Goal: Information Seeking & Learning: Compare options

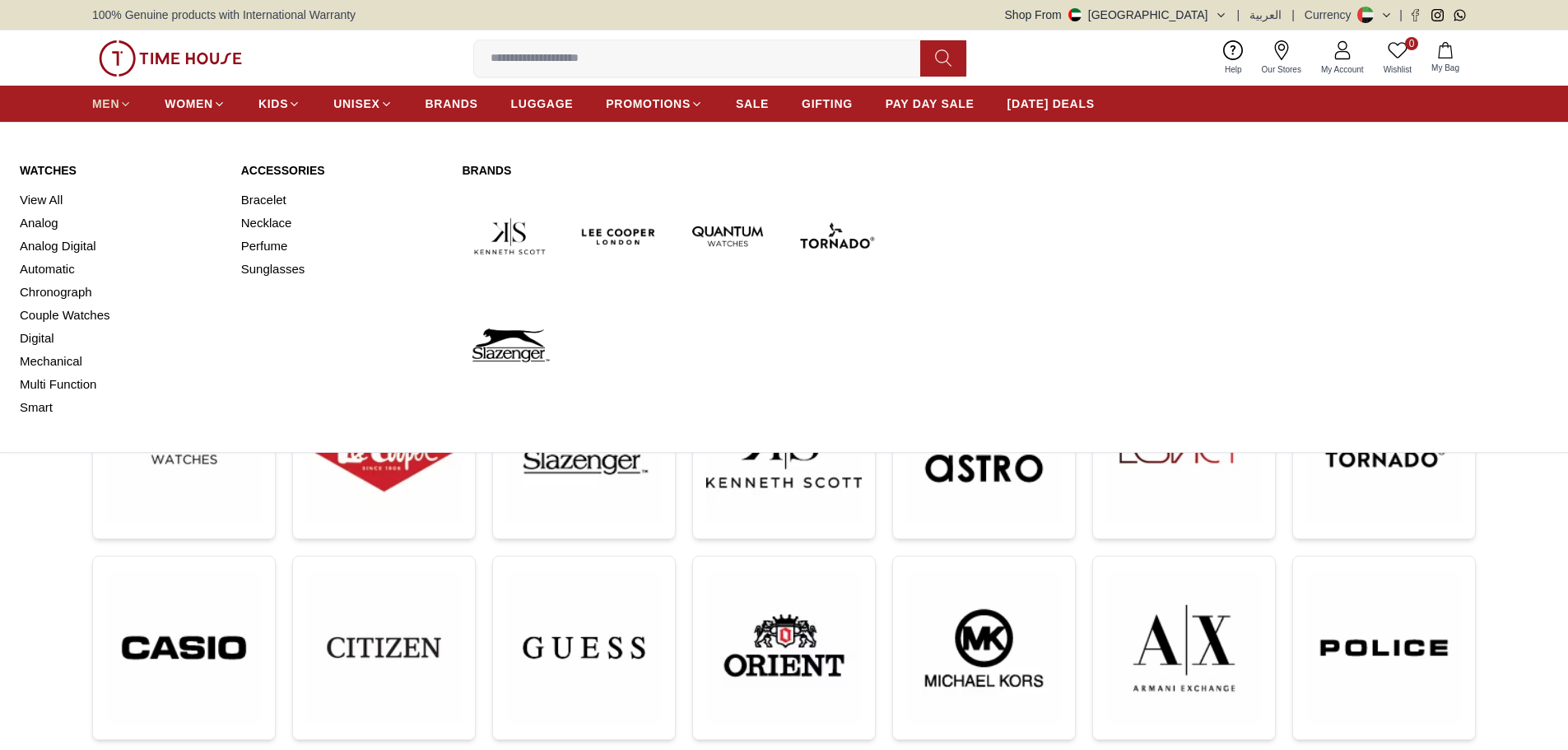
click at [107, 106] on span "MEN" at bounding box center [106, 104] width 27 height 17
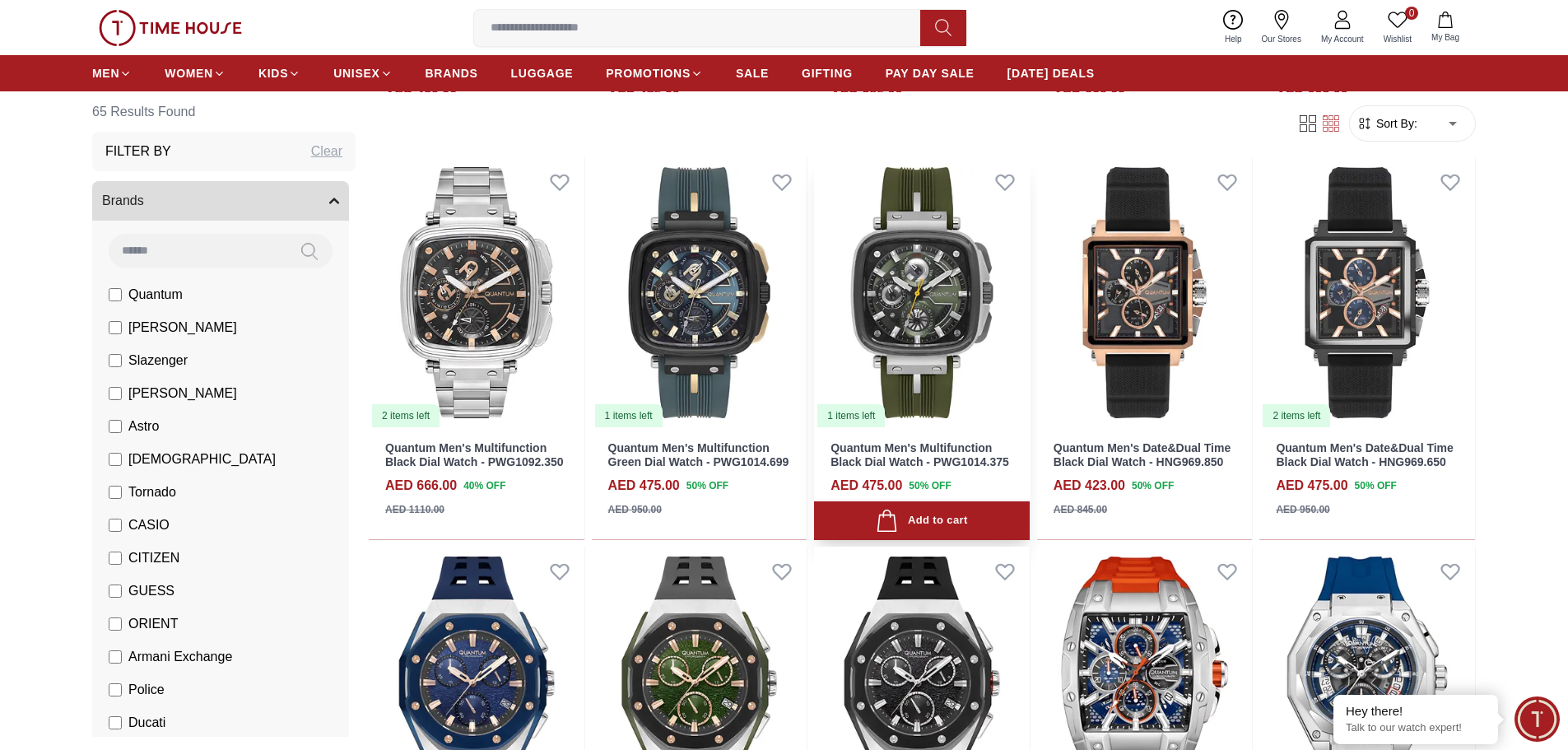
scroll to position [1070, 0]
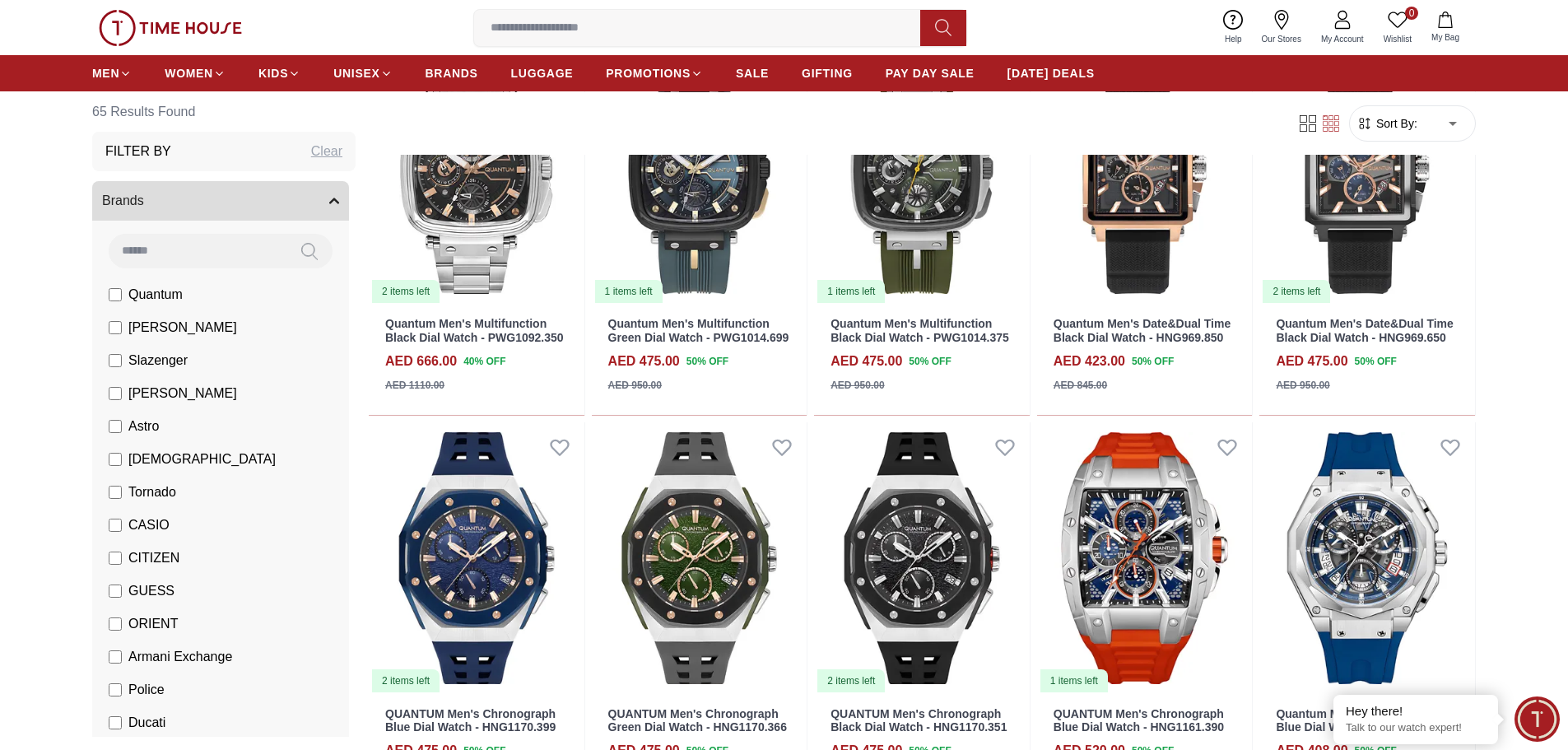
scroll to position [987, 0]
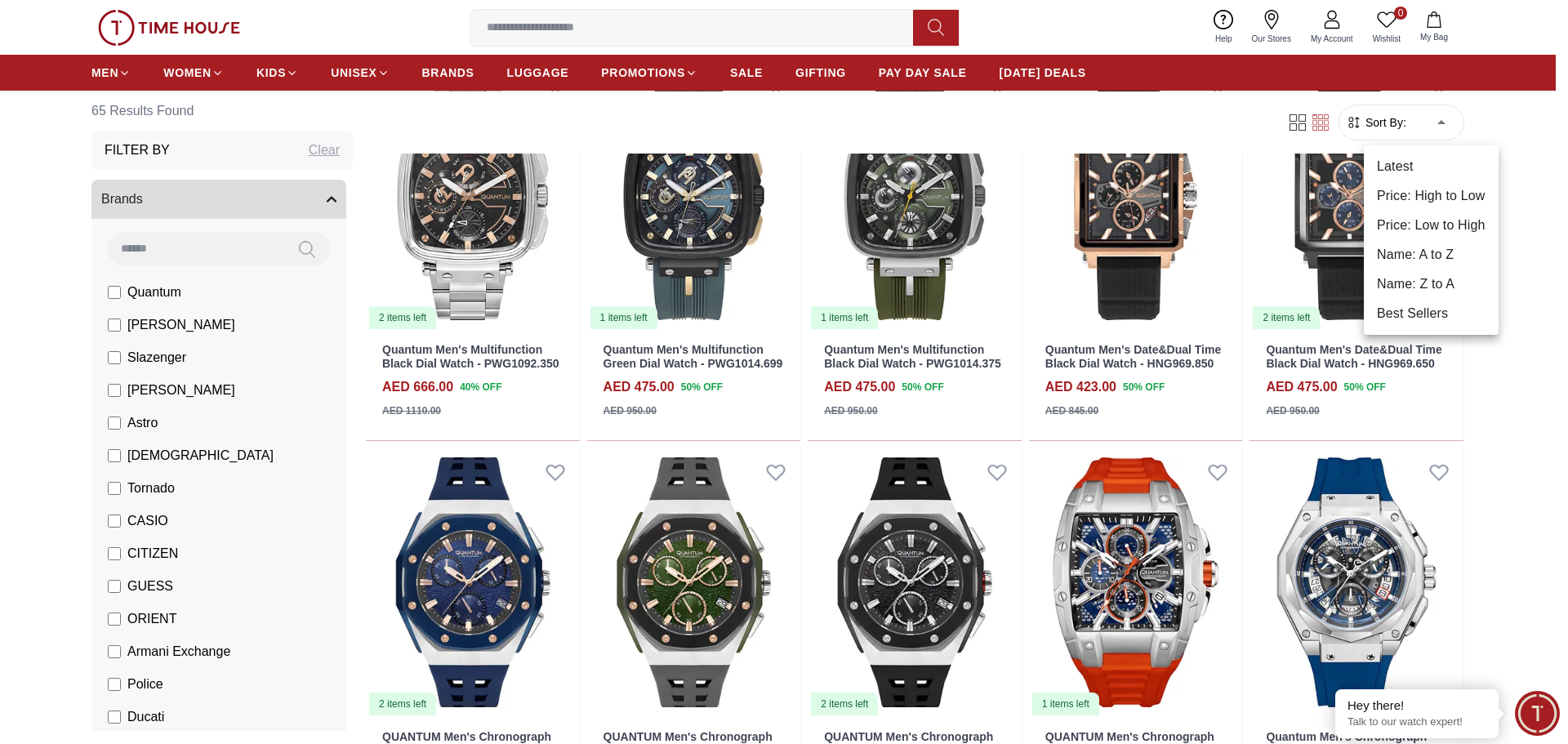
click at [1426, 197] on li "Price: High to Low" at bounding box center [1431, 196] width 134 height 29
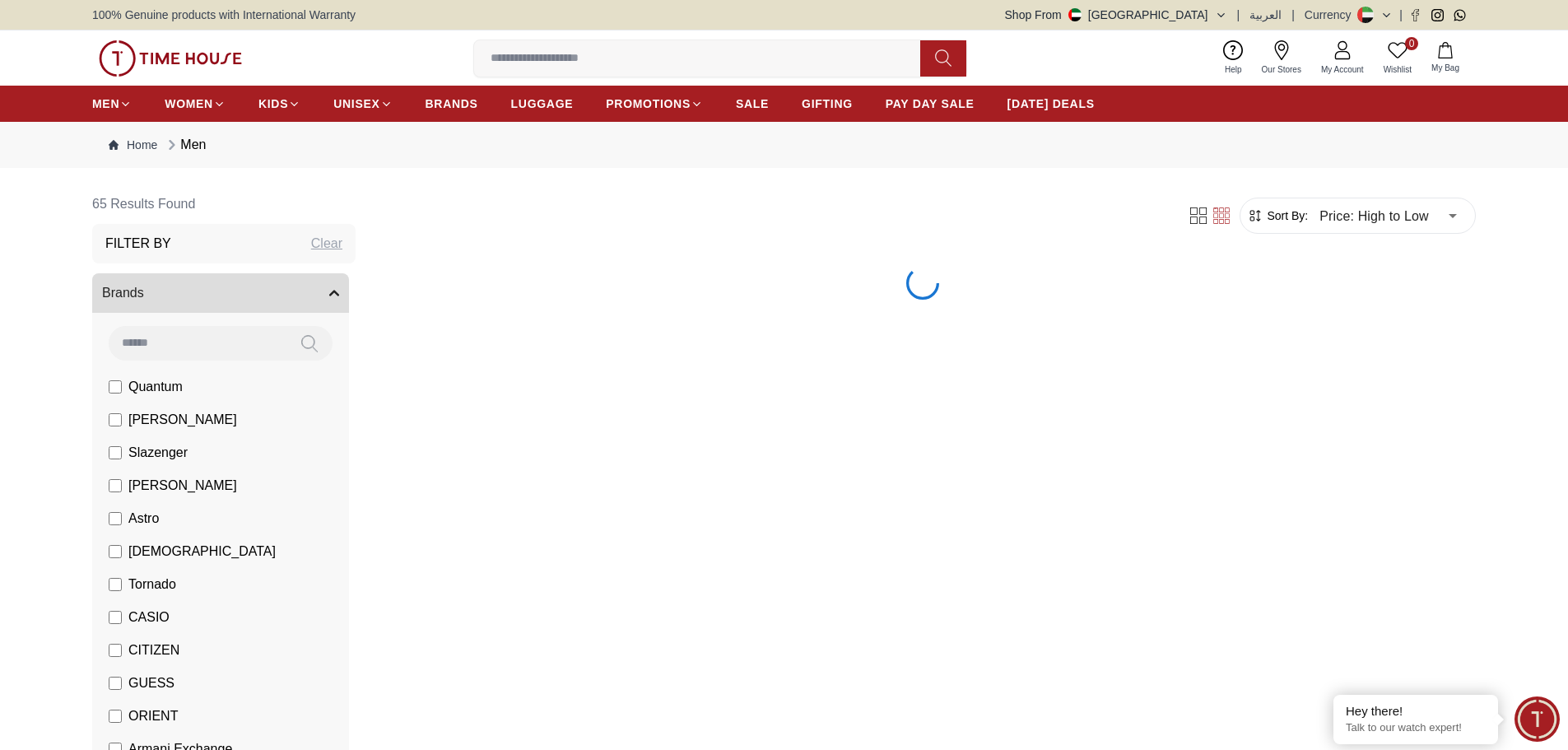
click at [1428, 132] on nav "Home Men" at bounding box center [784, 145] width 1384 height 46
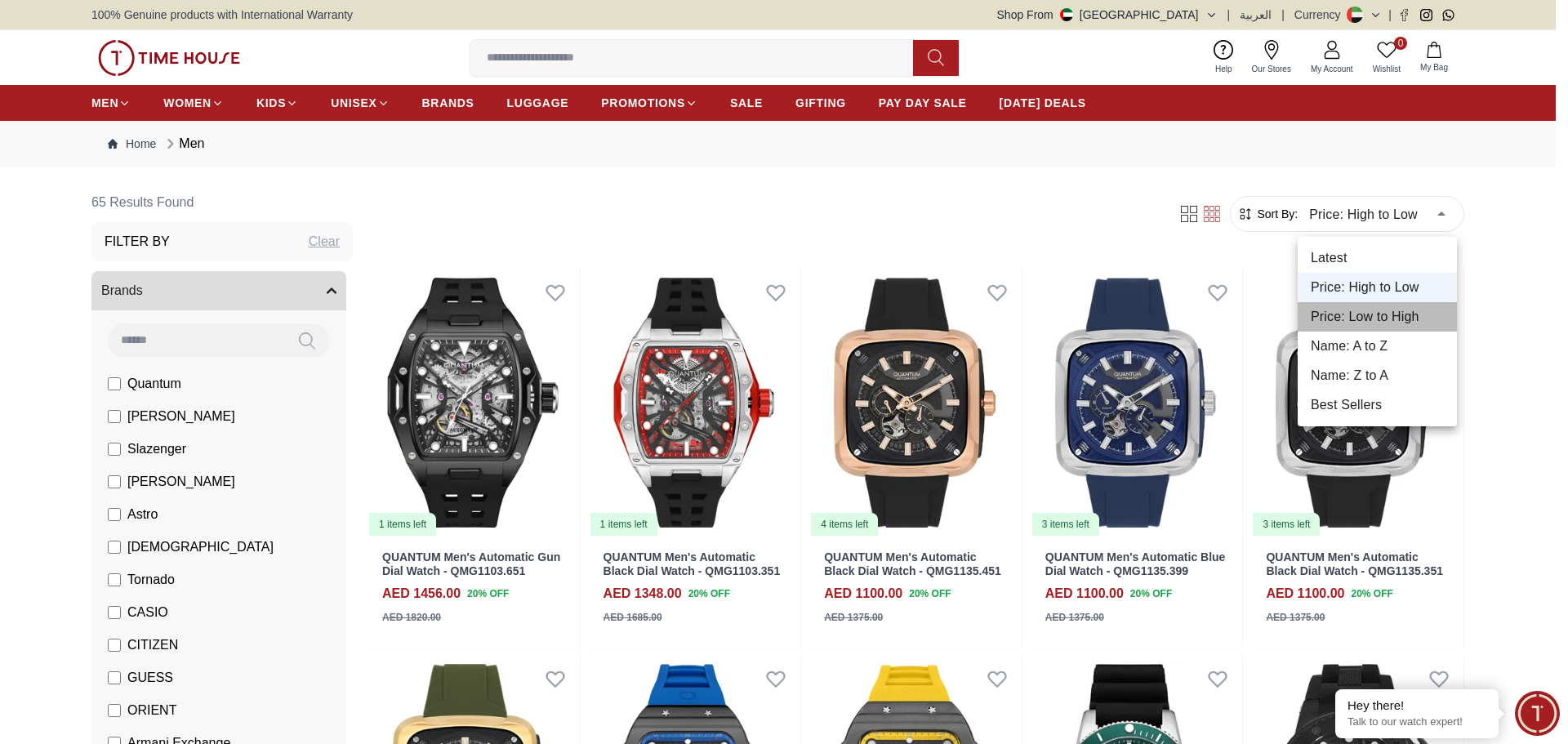
click at [1413, 314] on li "Price: Low to High" at bounding box center [1377, 317] width 159 height 29
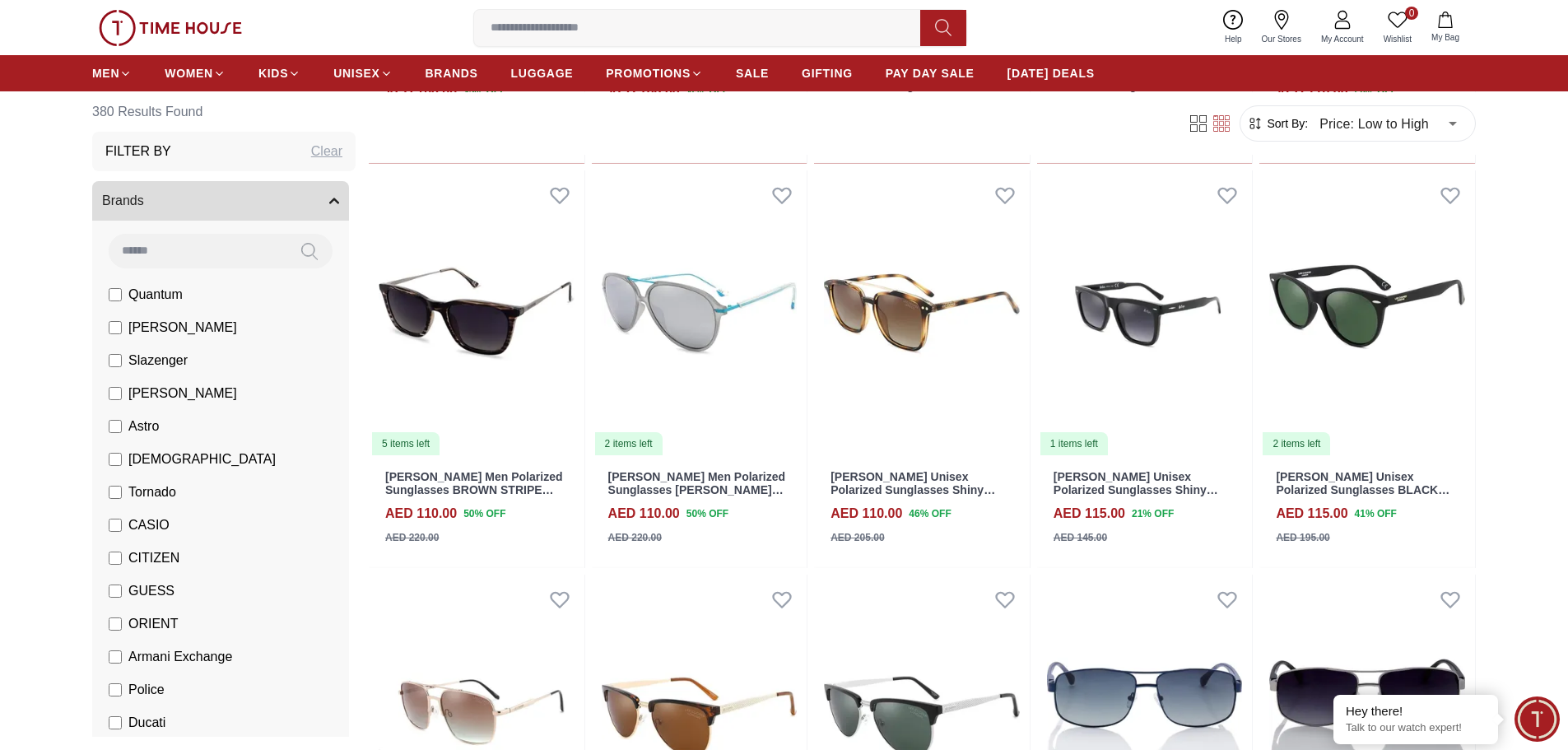
scroll to position [3965, 0]
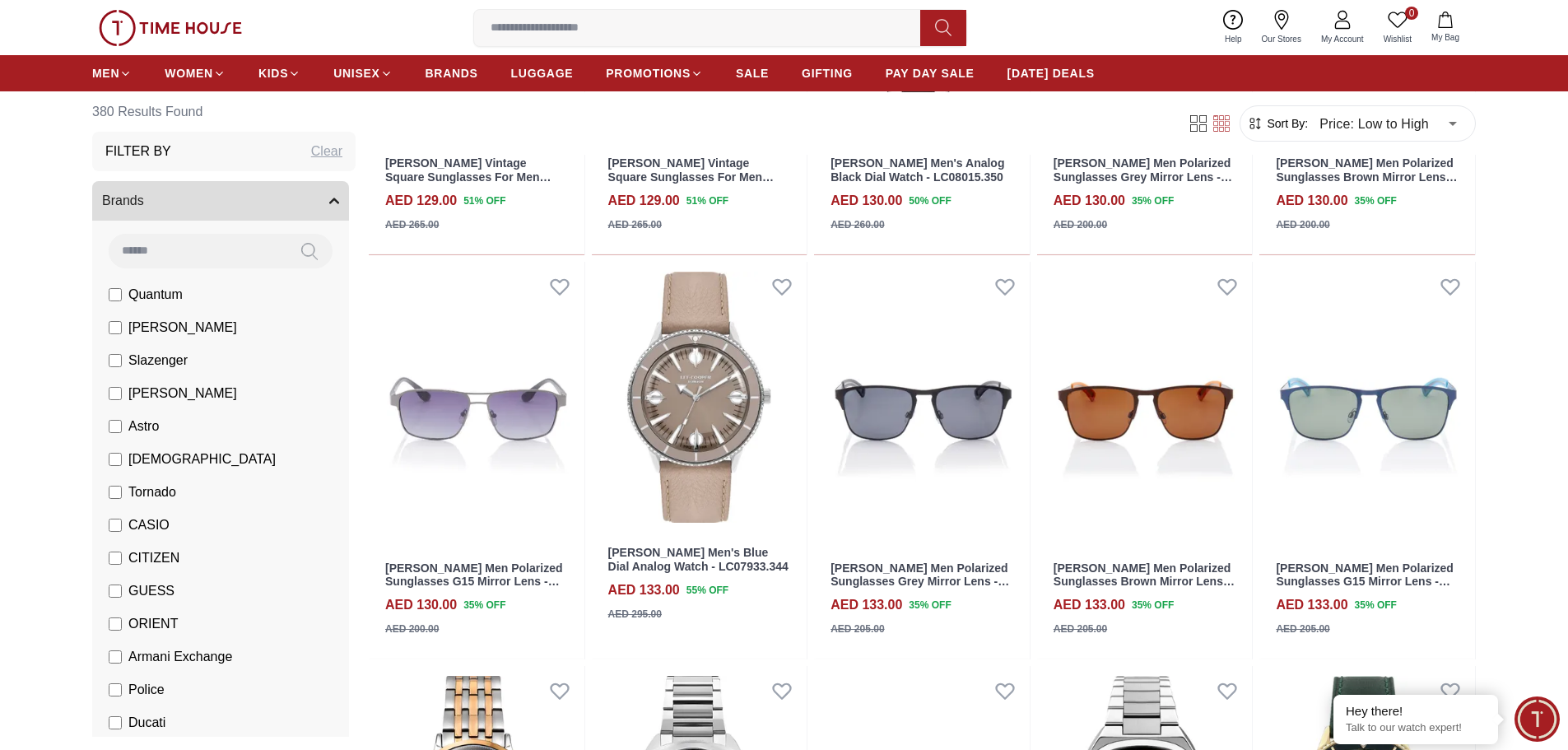
scroll to position [5610, 0]
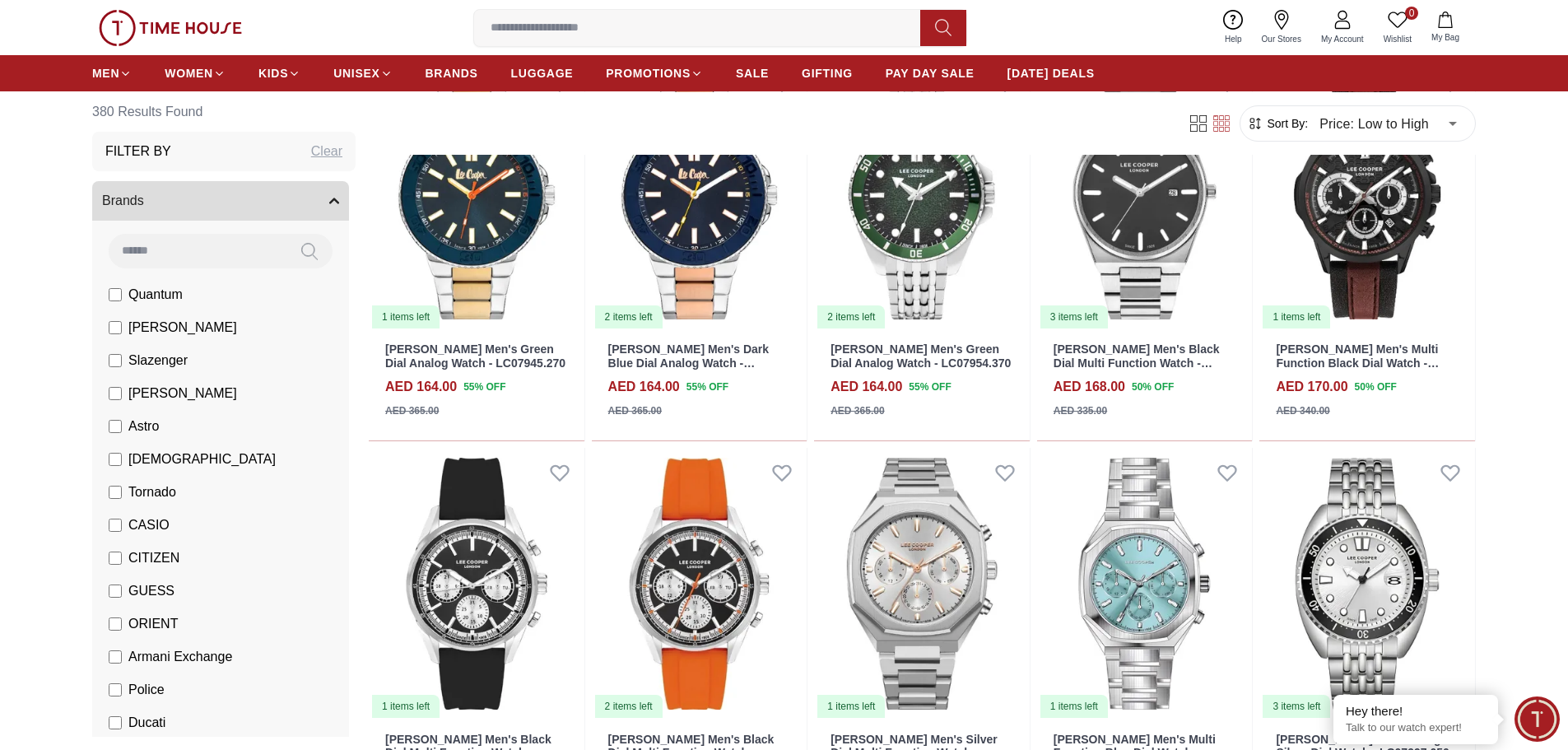
scroll to position [7667, 0]
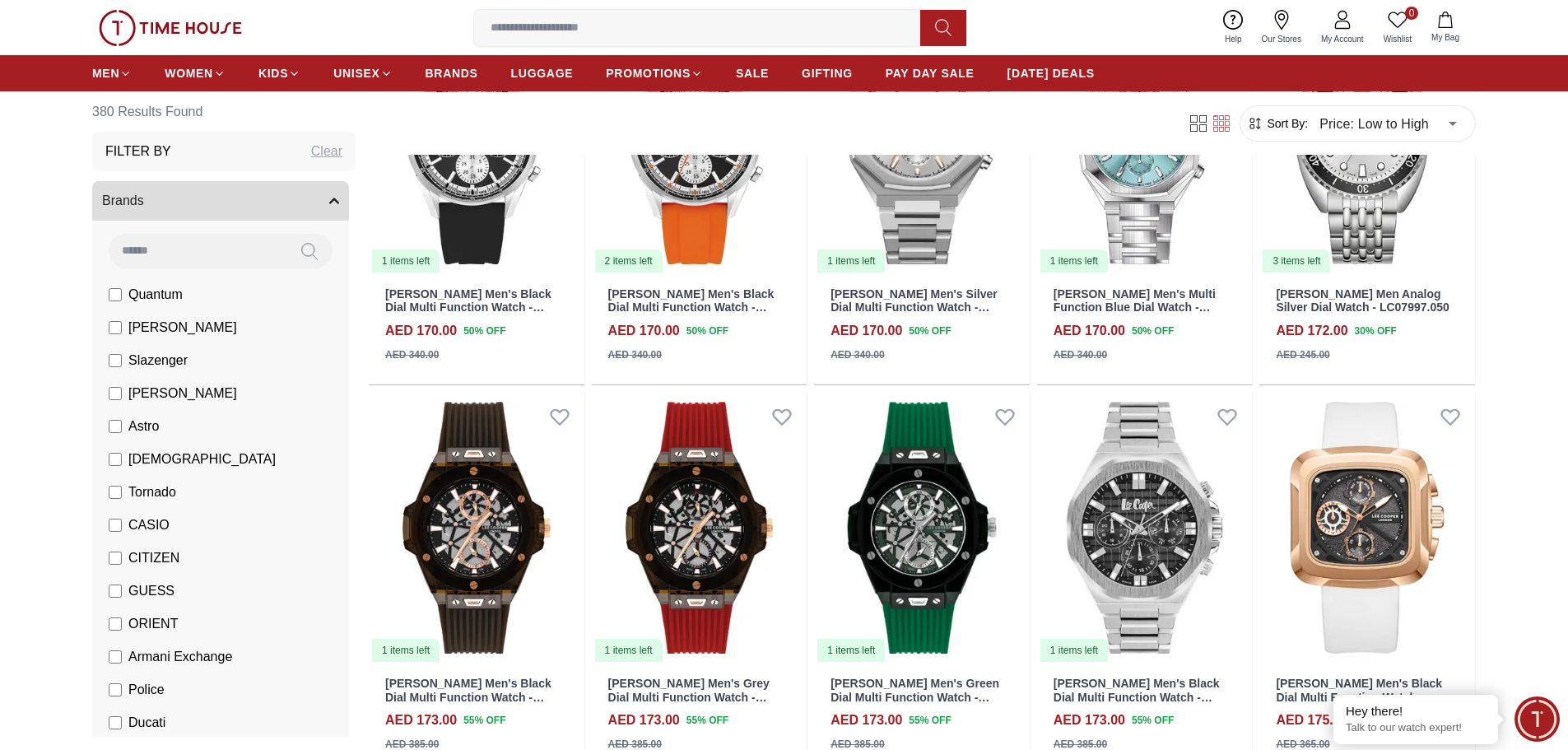
scroll to position [7914, 0]
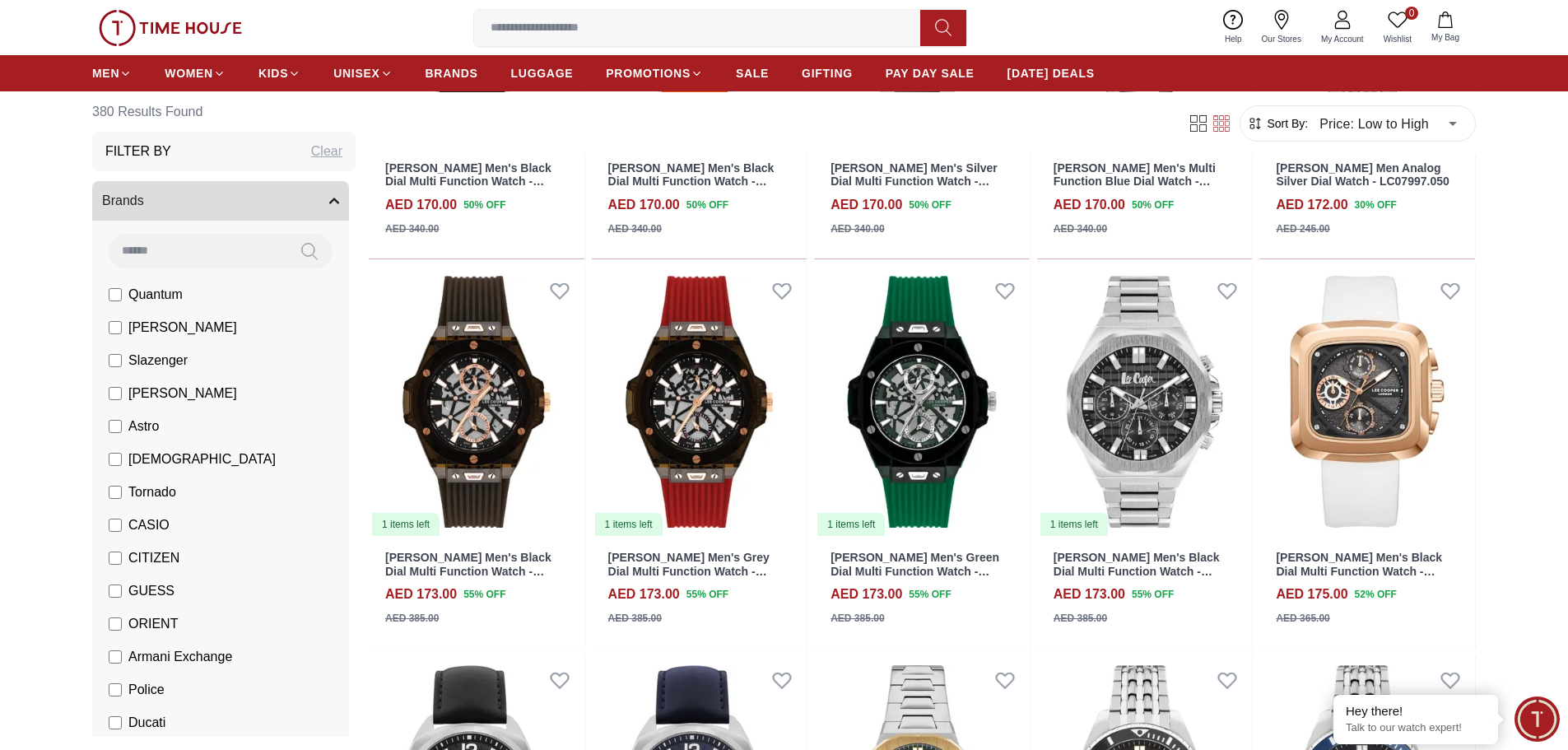
click at [107, 330] on li "[PERSON_NAME]" at bounding box center [224, 328] width 250 height 33
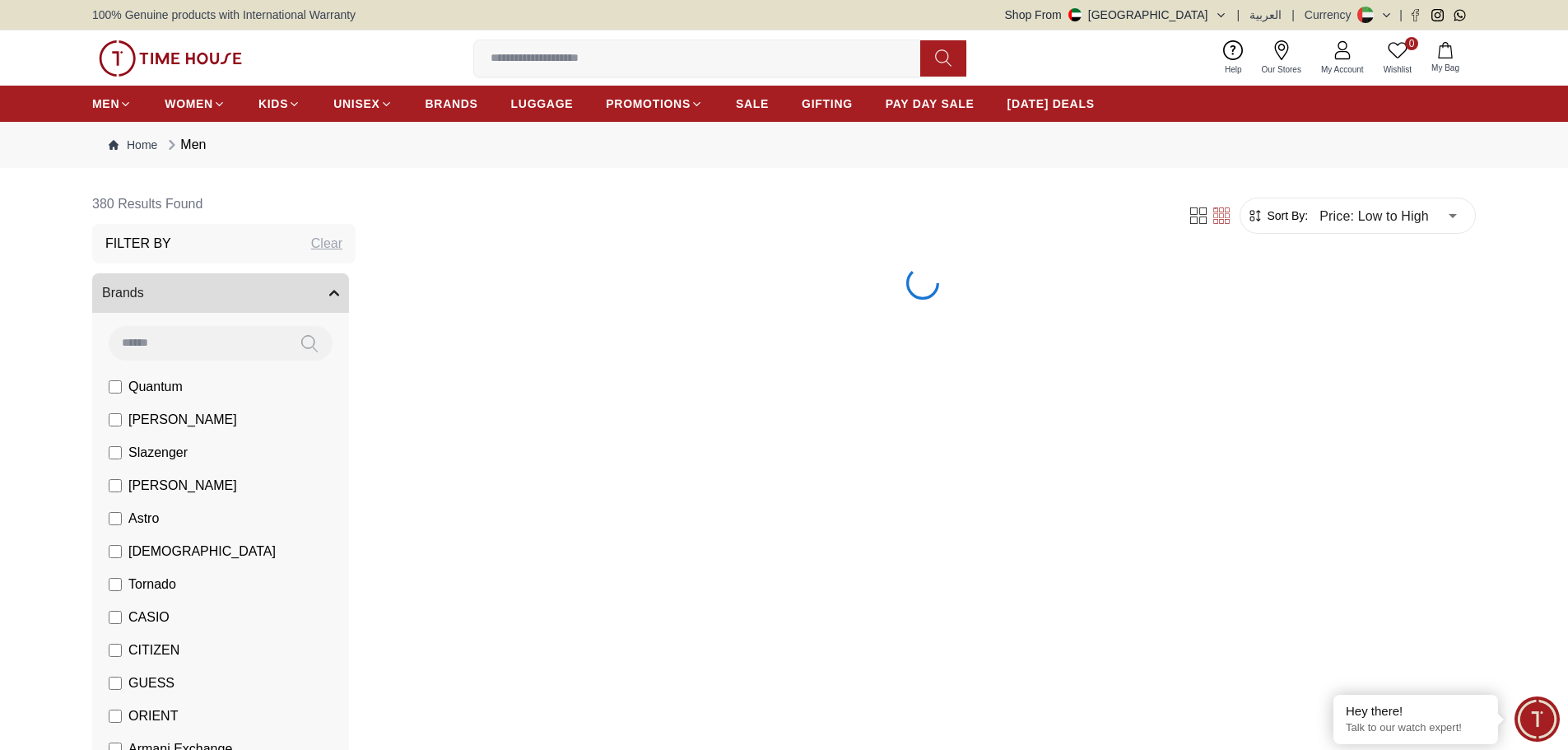
click at [115, 329] on input at bounding box center [197, 342] width 178 height 33
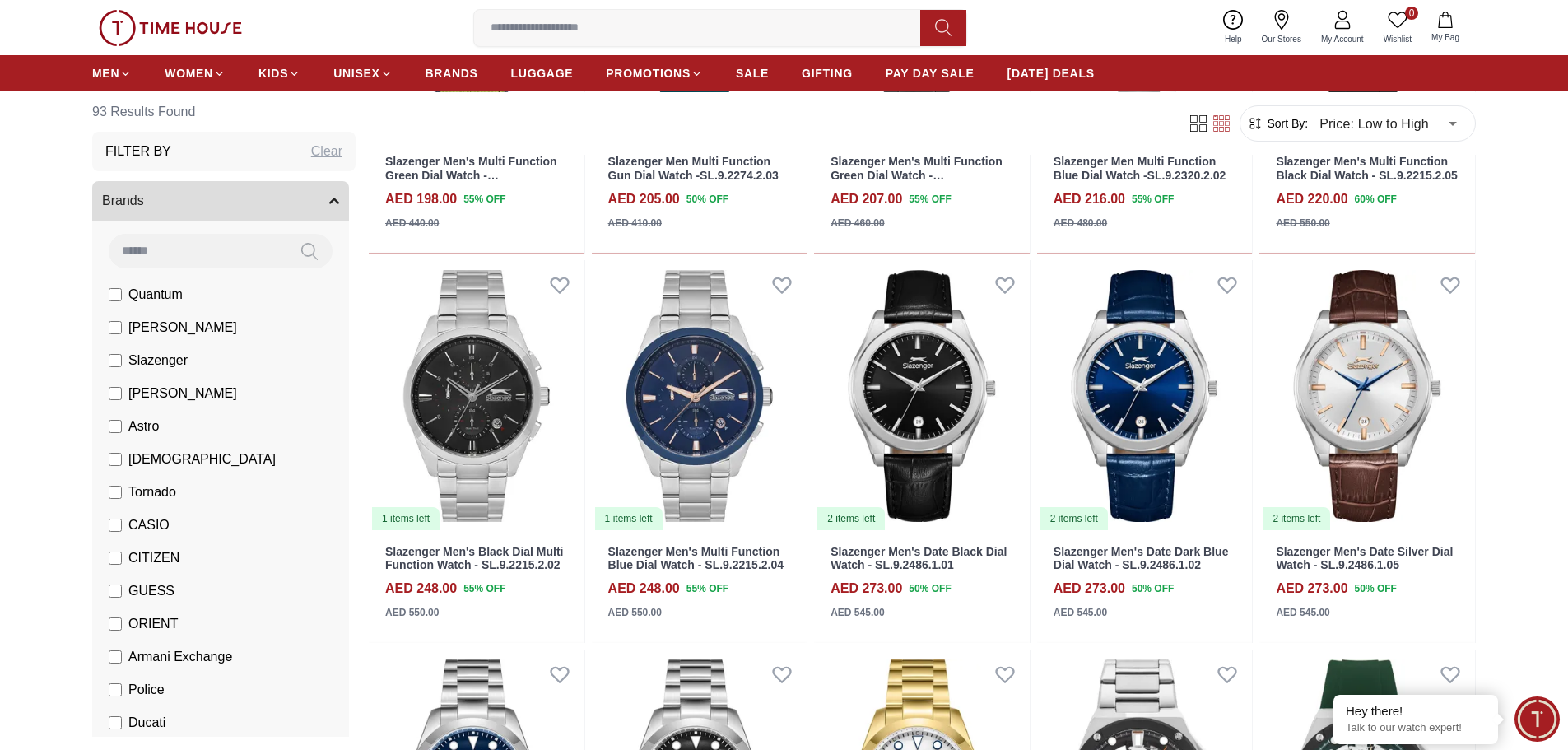
scroll to position [2551, 0]
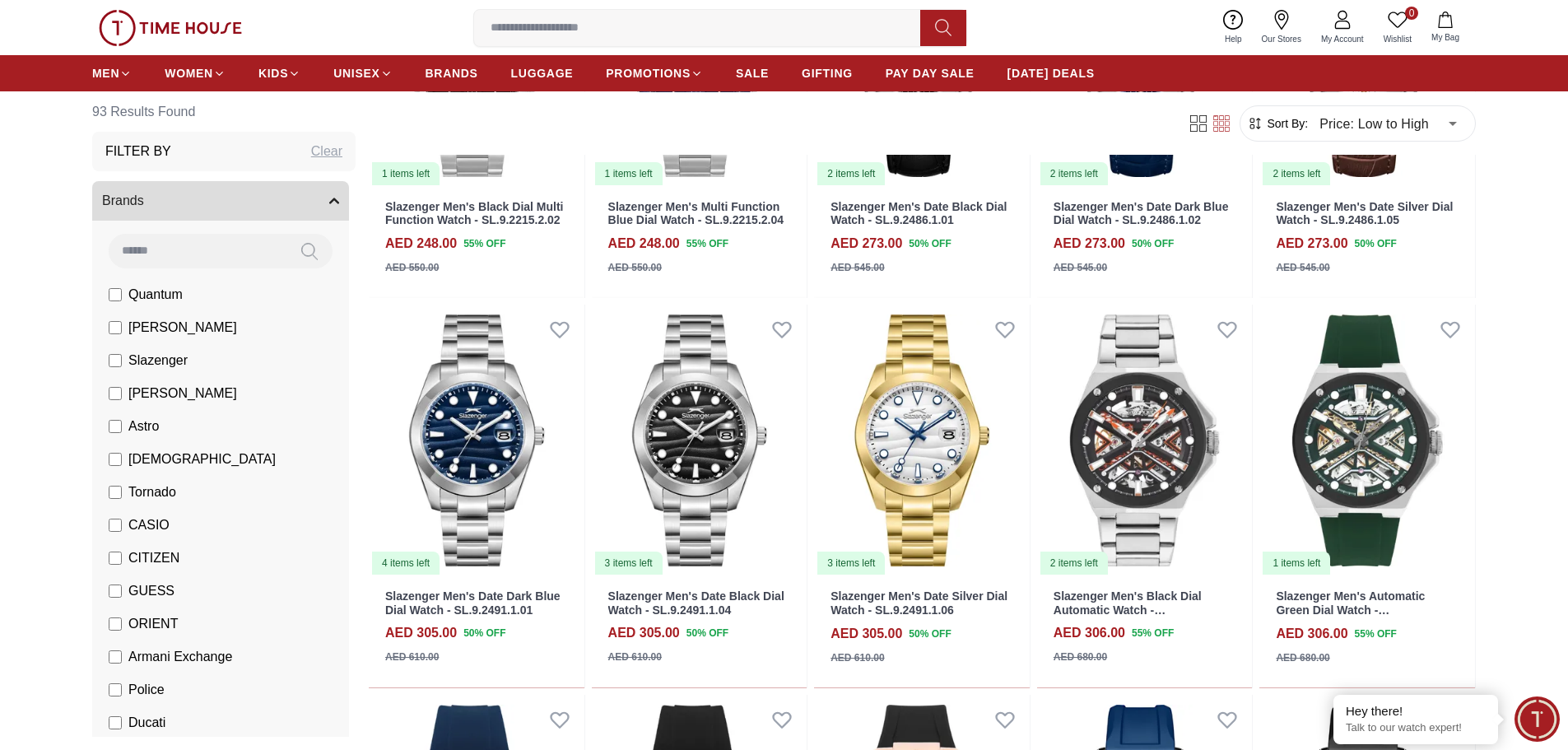
scroll to position [2469, 0]
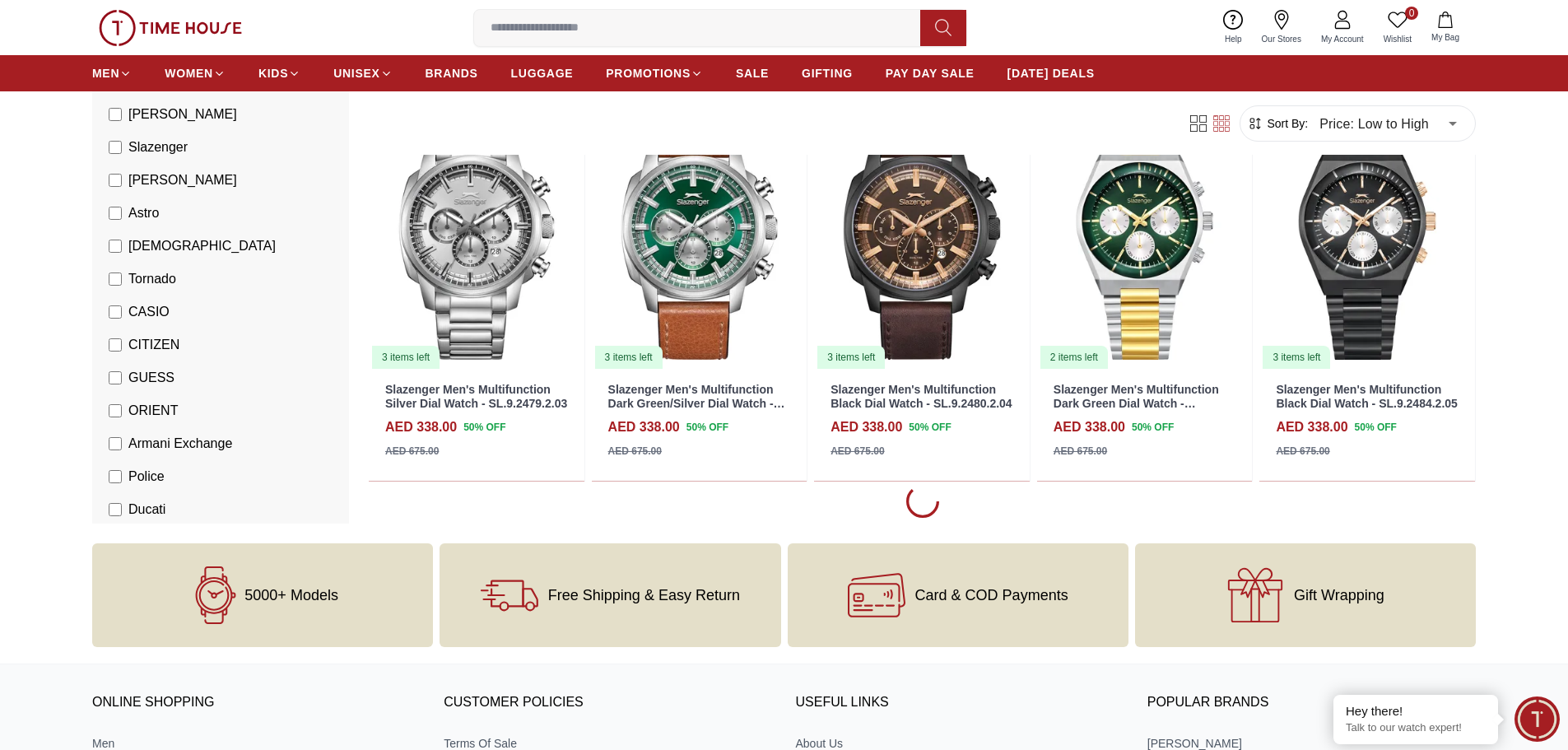
scroll to position [4608, 0]
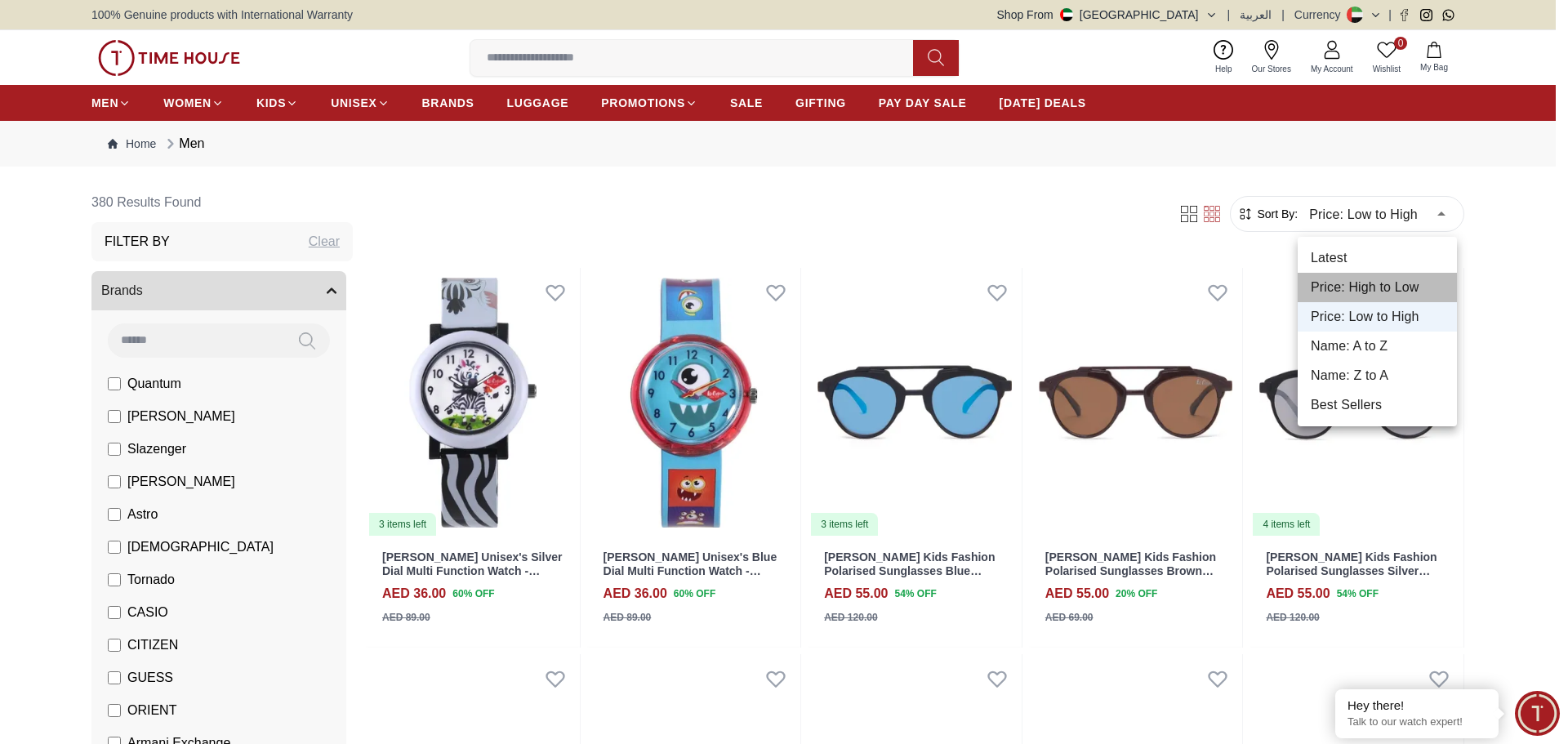
click at [1381, 284] on li "Price: High to Low" at bounding box center [1377, 288] width 159 height 29
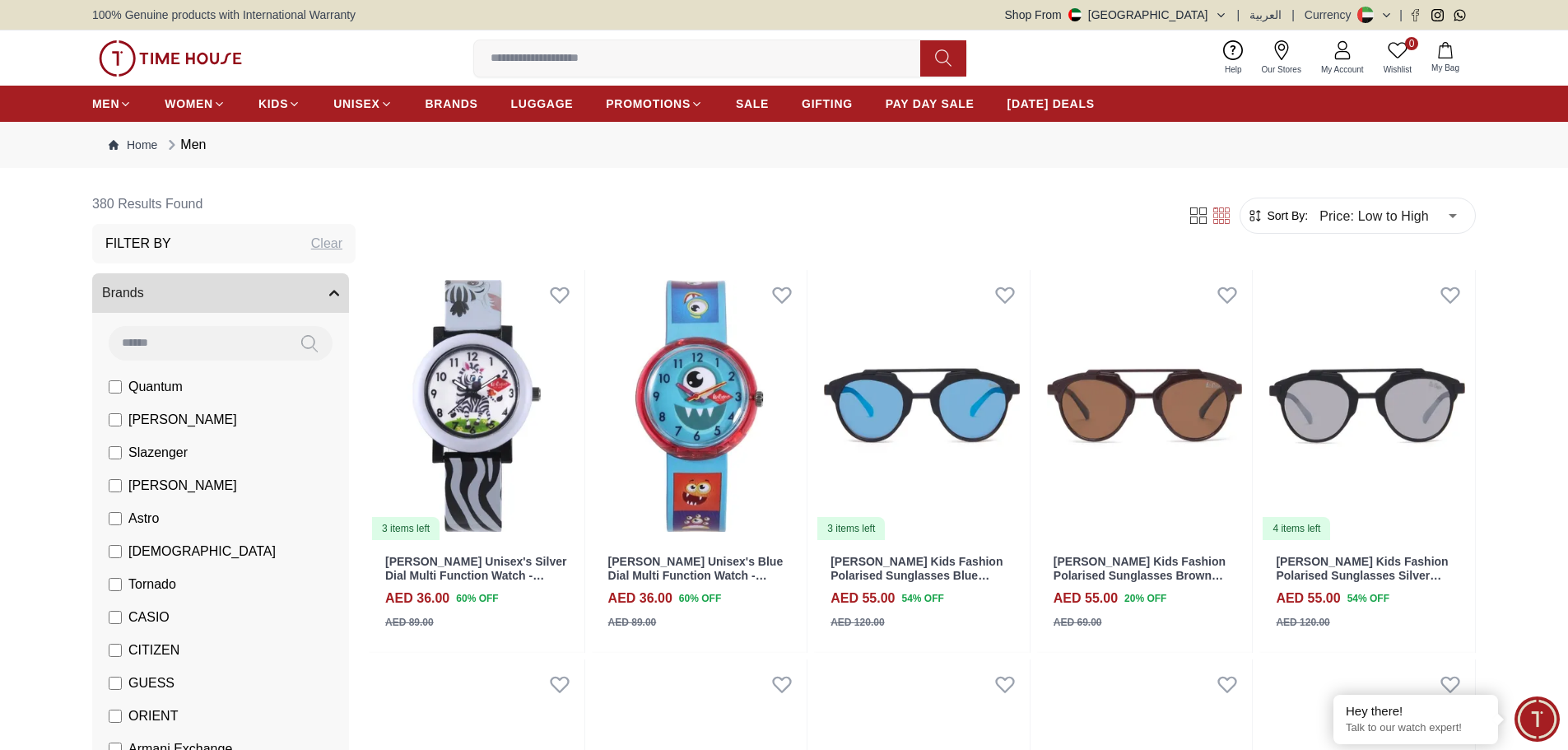
type input "*"
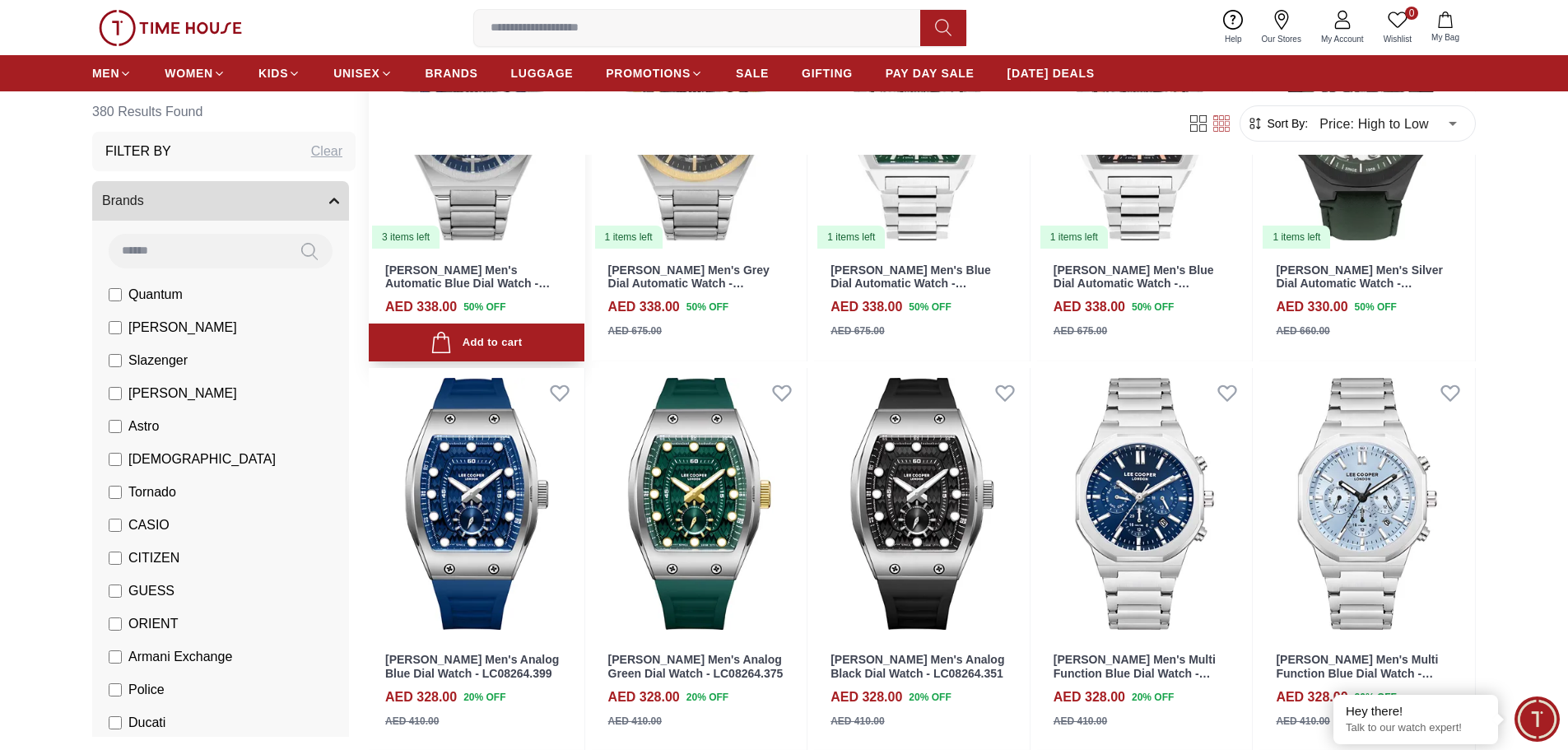
scroll to position [1398, 0]
